Goal: Information Seeking & Learning: Learn about a topic

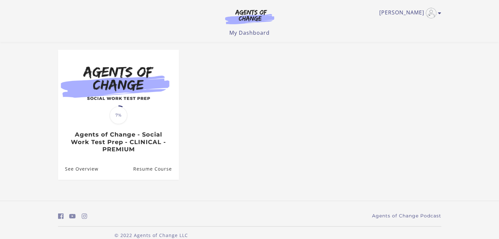
scroll to position [62, 0]
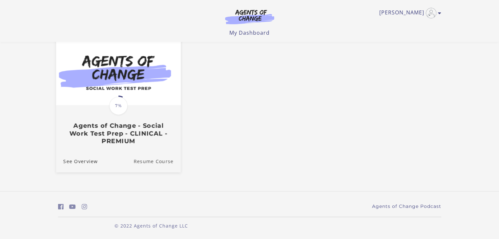
click at [157, 159] on link "Resume Course" at bounding box center [156, 161] width 47 height 22
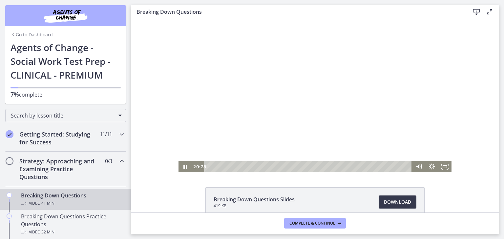
click at [268, 99] on div at bounding box center [314, 95] width 273 height 153
click at [340, 83] on div at bounding box center [314, 95] width 273 height 153
click at [349, 92] on div at bounding box center [314, 95] width 273 height 153
click at [348, 100] on div at bounding box center [314, 95] width 273 height 153
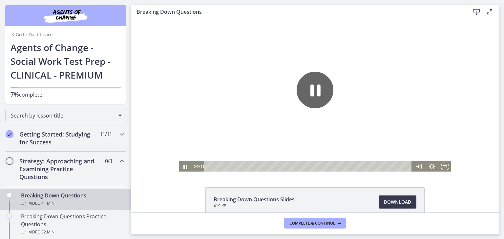
click at [310, 92] on icon "Pause" at bounding box center [315, 91] width 10 height 12
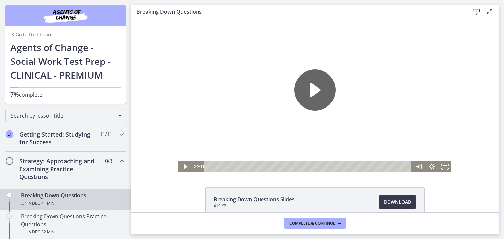
click at [312, 88] on icon "Play Video" at bounding box center [314, 90] width 10 height 14
drag, startPoint x: 248, startPoint y: 91, endPoint x: 261, endPoint y: 111, distance: 23.7
click at [261, 111] on div at bounding box center [314, 95] width 273 height 153
click at [285, 129] on div at bounding box center [314, 95] width 273 height 153
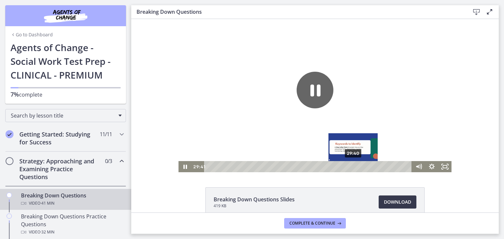
click at [351, 168] on div "29:40" at bounding box center [309, 166] width 200 height 11
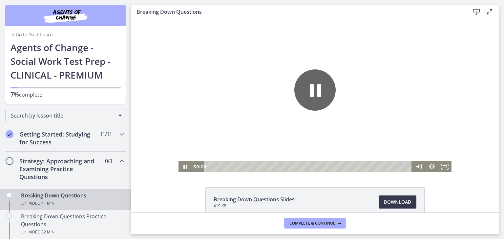
click at [308, 106] on icon "Pause" at bounding box center [314, 90] width 41 height 41
click at [326, 125] on div at bounding box center [314, 95] width 273 height 153
click at [315, 89] on icon "Pause" at bounding box center [314, 90] width 11 height 13
click at [315, 91] on icon "Play Video" at bounding box center [314, 90] width 10 height 14
click at [289, 142] on div at bounding box center [314, 95] width 273 height 153
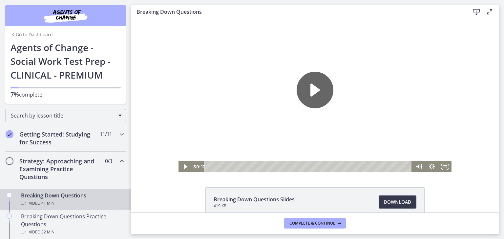
click at [288, 146] on div at bounding box center [314, 95] width 273 height 153
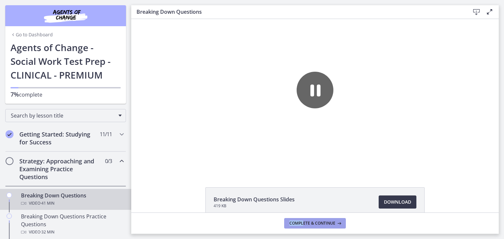
click at [305, 228] on footer "Complete & continue" at bounding box center [314, 223] width 367 height 21
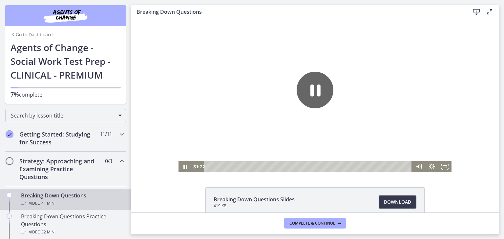
click at [327, 125] on div at bounding box center [314, 95] width 273 height 153
click at [324, 130] on div at bounding box center [314, 95] width 273 height 153
click at [182, 167] on icon "Pause" at bounding box center [185, 166] width 16 height 13
click at [184, 167] on icon "Play Video" at bounding box center [185, 167] width 3 height 5
click at [193, 122] on div at bounding box center [314, 95] width 273 height 153
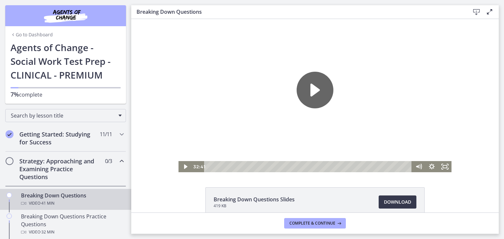
click at [197, 121] on div at bounding box center [314, 95] width 273 height 153
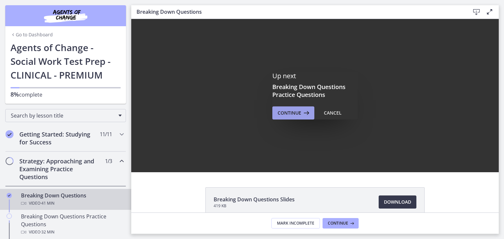
click at [290, 110] on span "Continue" at bounding box center [289, 113] width 24 height 8
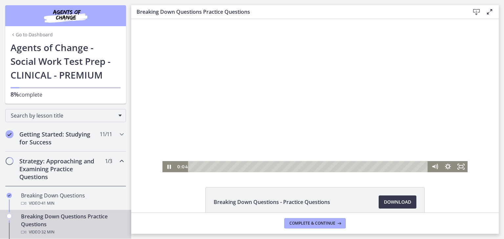
click at [283, 89] on div at bounding box center [314, 95] width 305 height 153
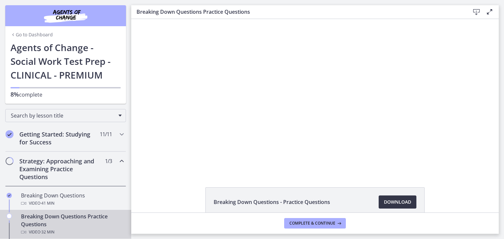
click at [393, 202] on span "Download Opens in a new window" at bounding box center [397, 202] width 27 height 8
